Goal: Use online tool/utility

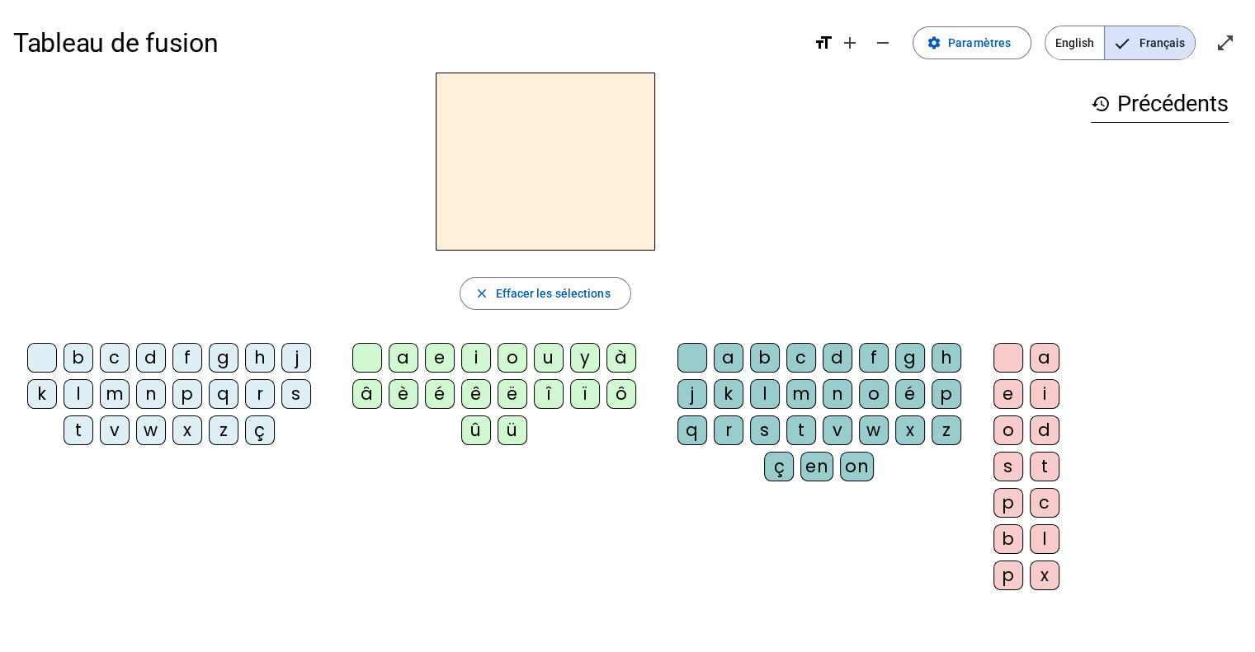
click at [158, 360] on div "d" at bounding box center [151, 358] width 30 height 30
click at [543, 361] on div "u" at bounding box center [549, 358] width 30 height 30
click at [82, 432] on div "t" at bounding box center [79, 431] width 30 height 30
click at [401, 365] on div "a" at bounding box center [403, 358] width 30 height 30
click at [444, 352] on div "e" at bounding box center [440, 358] width 30 height 30
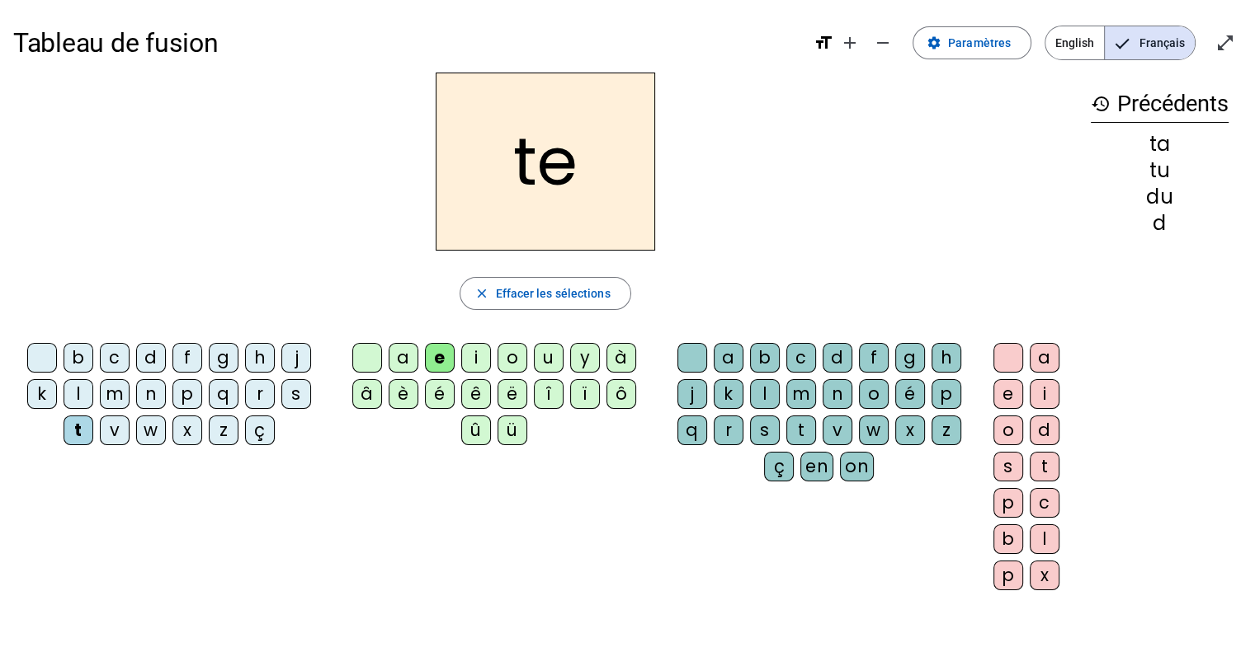
click at [152, 352] on div "d" at bounding box center [151, 358] width 30 height 30
click at [303, 358] on div "j" at bounding box center [296, 358] width 30 height 30
click at [114, 387] on div "m" at bounding box center [115, 394] width 30 height 30
click at [395, 357] on div "a" at bounding box center [403, 358] width 30 height 30
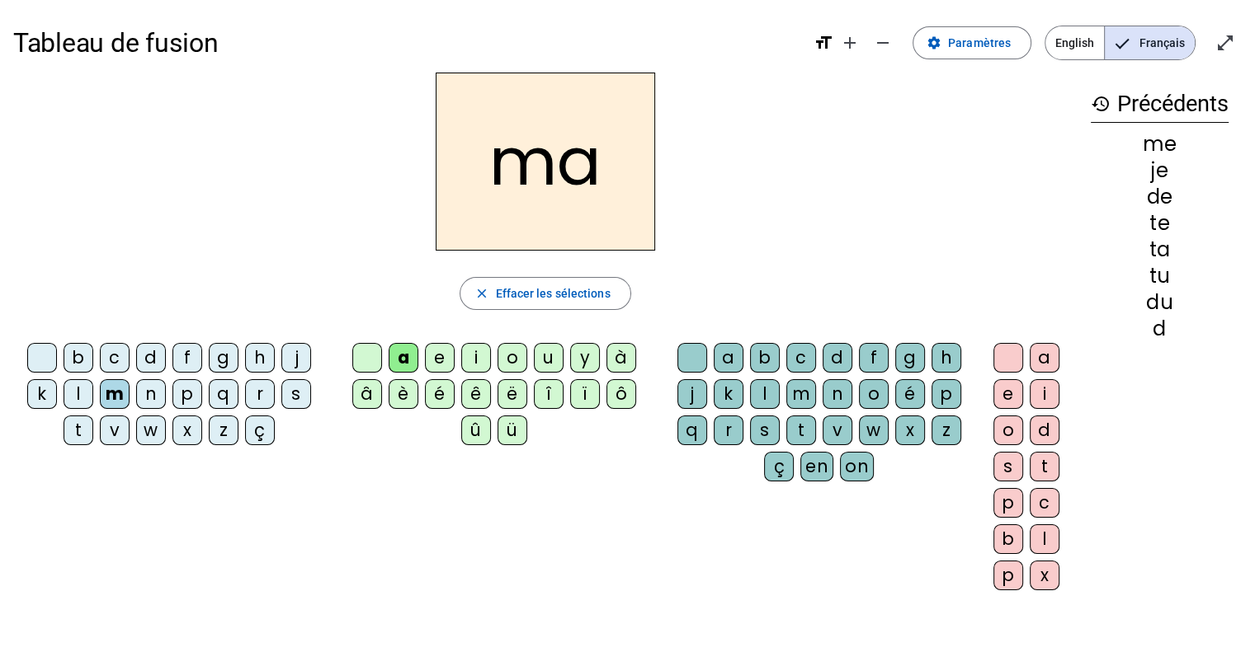
click at [1041, 543] on div "l" at bounding box center [1044, 540] width 30 height 30
